Goal: Check status: Check status

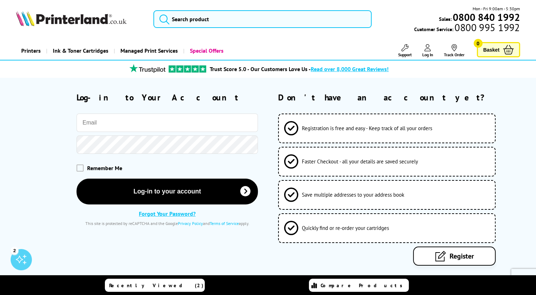
click at [191, 130] on input "email" at bounding box center [166, 123] width 181 height 18
type input "[EMAIL_ADDRESS][PERSON_NAME][DOMAIN_NAME]"
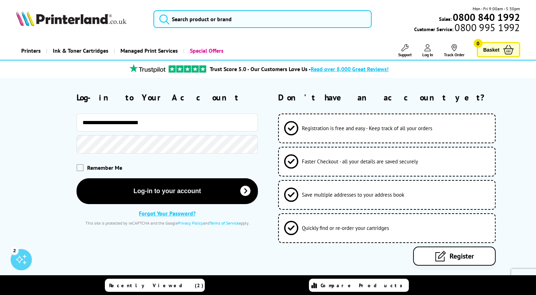
click at [76, 178] on button "Log-in to your account" at bounding box center [166, 191] width 181 height 26
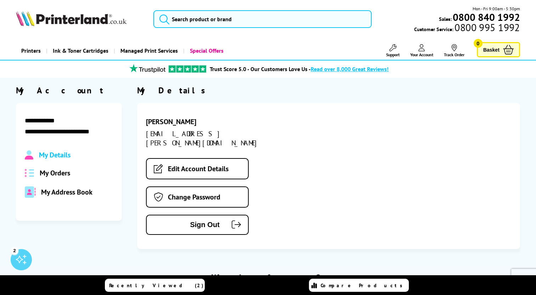
click at [59, 171] on span "My Orders" at bounding box center [55, 173] width 30 height 9
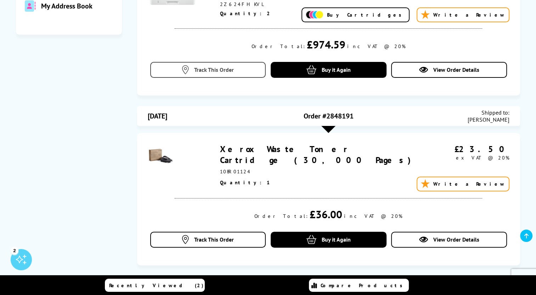
scroll to position [177, 0]
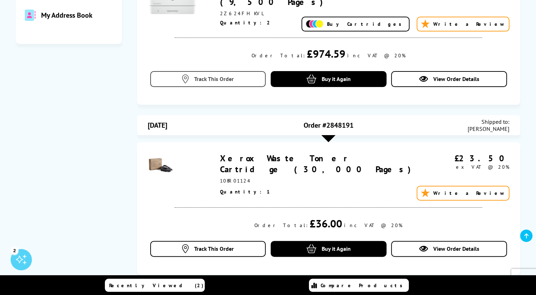
click at [221, 71] on link "Track This Order" at bounding box center [208, 79] width 116 height 16
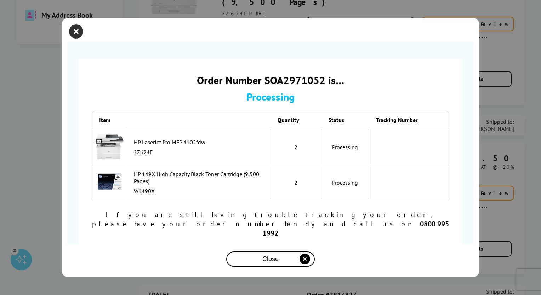
click at [78, 39] on icon "close modal" at bounding box center [76, 31] width 14 height 14
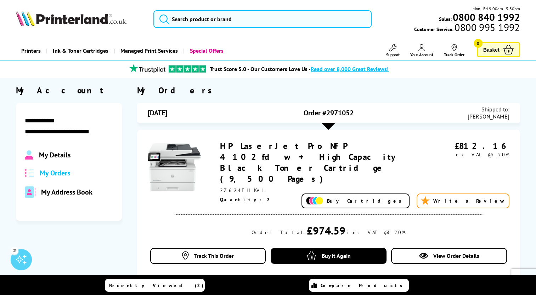
scroll to position [4, 0]
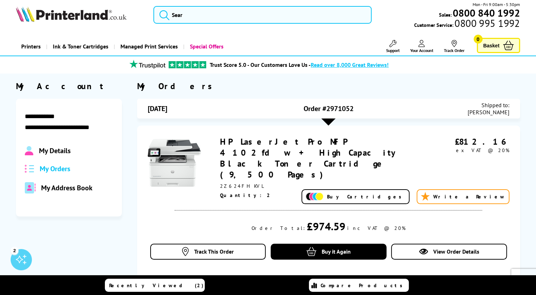
click at [326, 108] on span "Order #2971052" at bounding box center [329, 108] width 50 height 9
click at [327, 123] on div at bounding box center [328, 122] width 14 height 7
click at [429, 244] on link "View Order Details" at bounding box center [449, 252] width 116 height 16
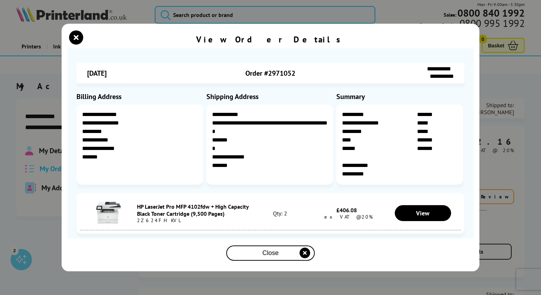
click at [259, 254] on div "Close" at bounding box center [270, 253] width 83 height 13
